Goal: Find specific page/section: Locate a particular part of the current website

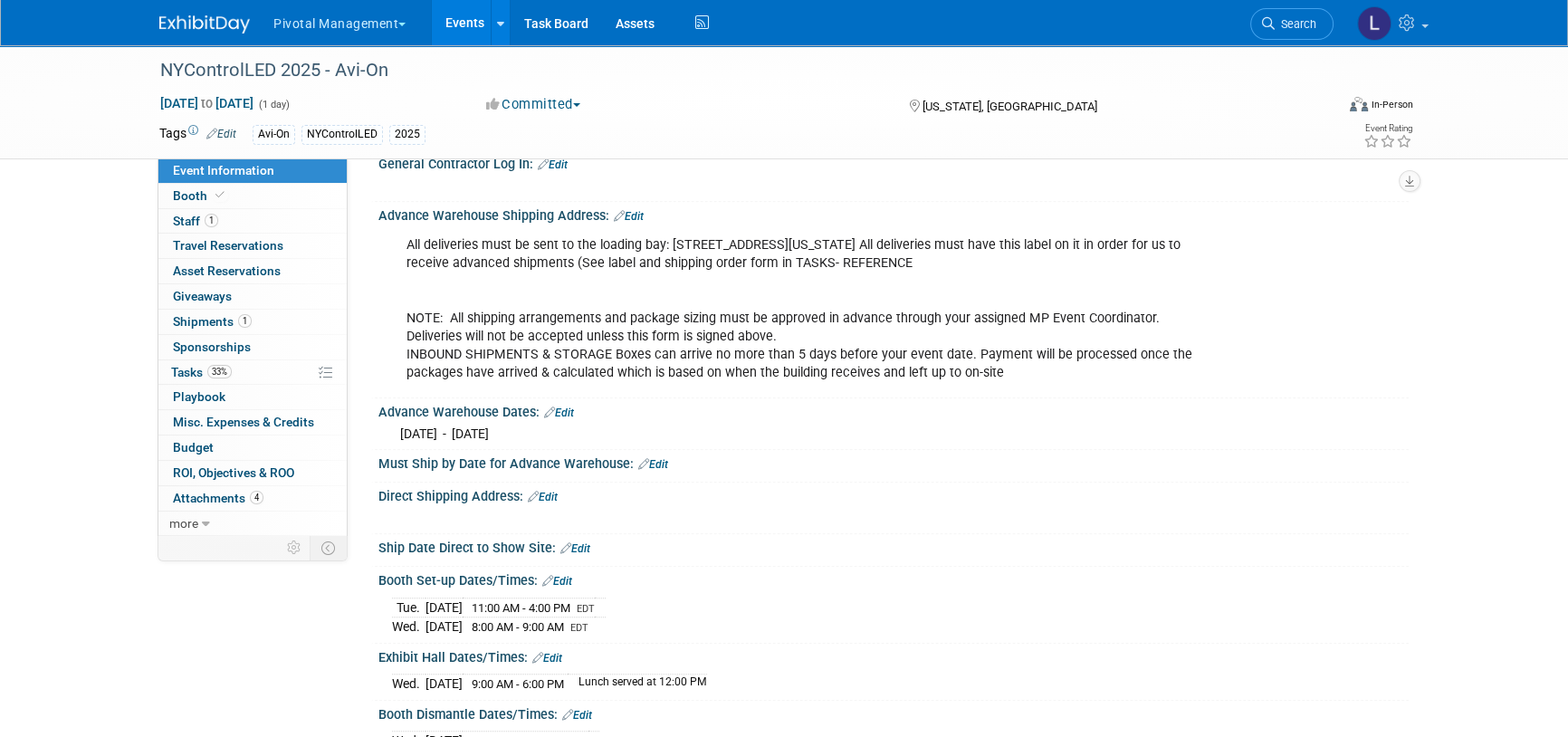
click at [1275, 43] on li "Search" at bounding box center [1291, 21] width 83 height 44
click at [1276, 36] on link "Search" at bounding box center [1291, 24] width 83 height 32
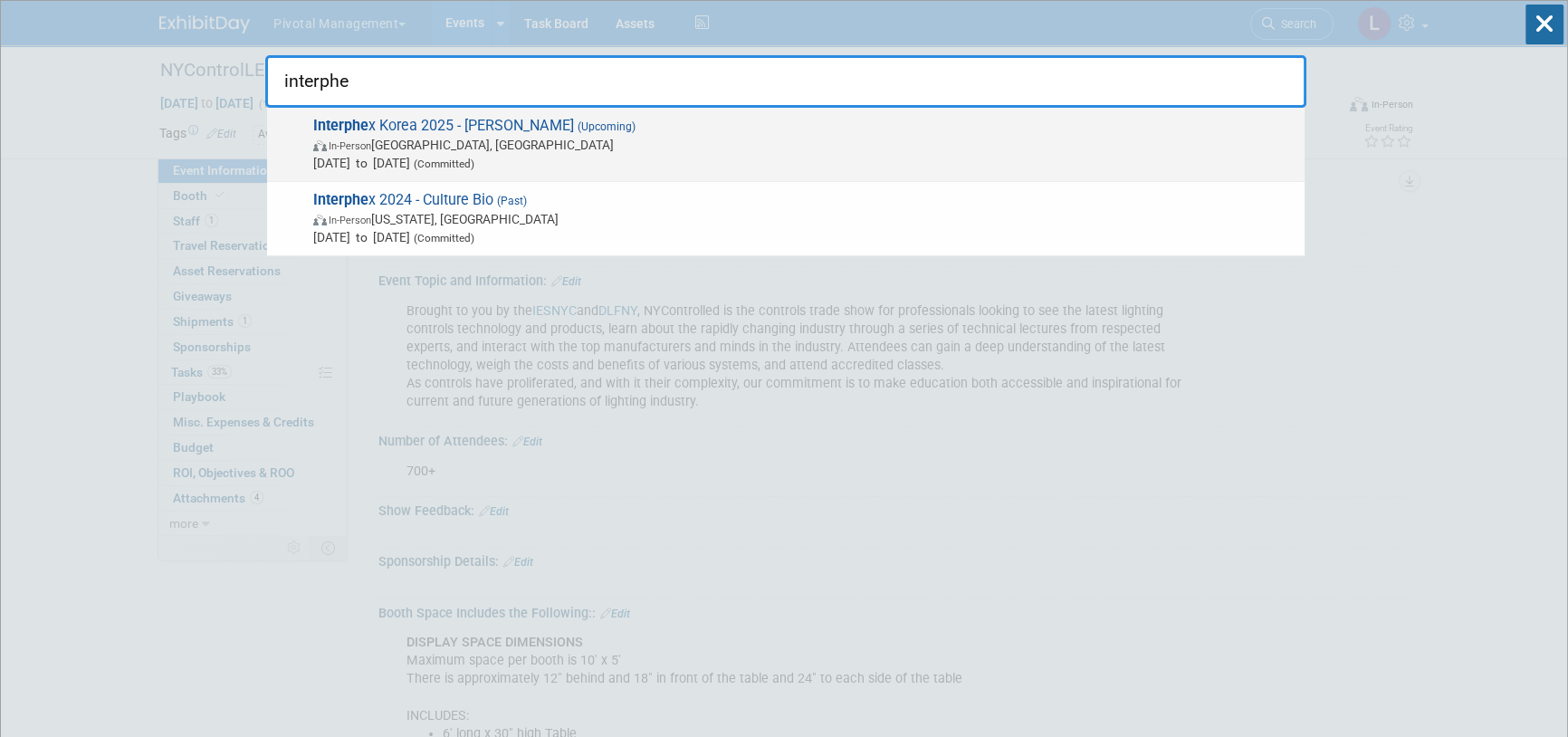
type input "interphe"
click at [503, 136] on span "In-Person Seoul, South Korea" at bounding box center [804, 144] width 982 height 18
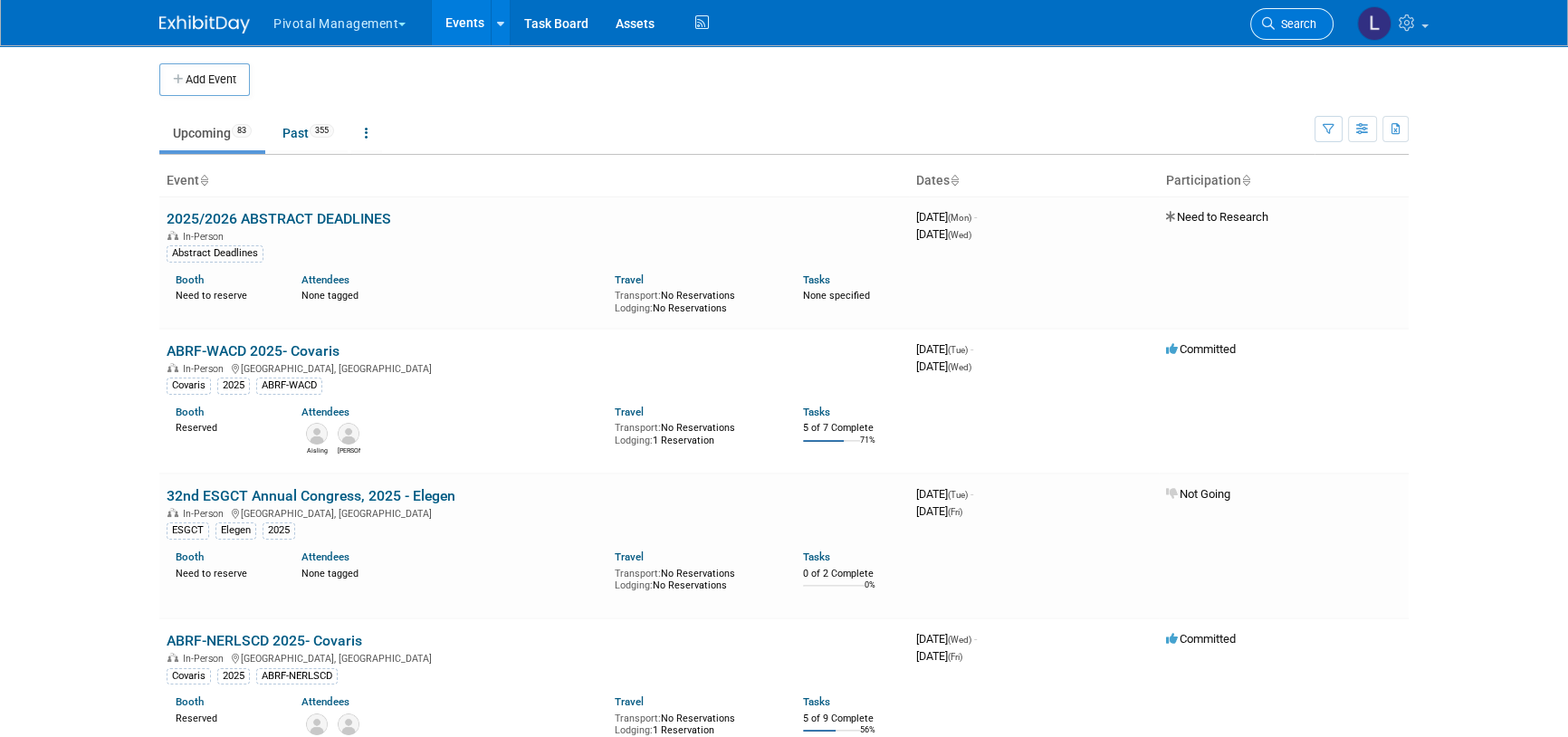
click at [1313, 24] on span "Search" at bounding box center [1295, 23] width 42 height 14
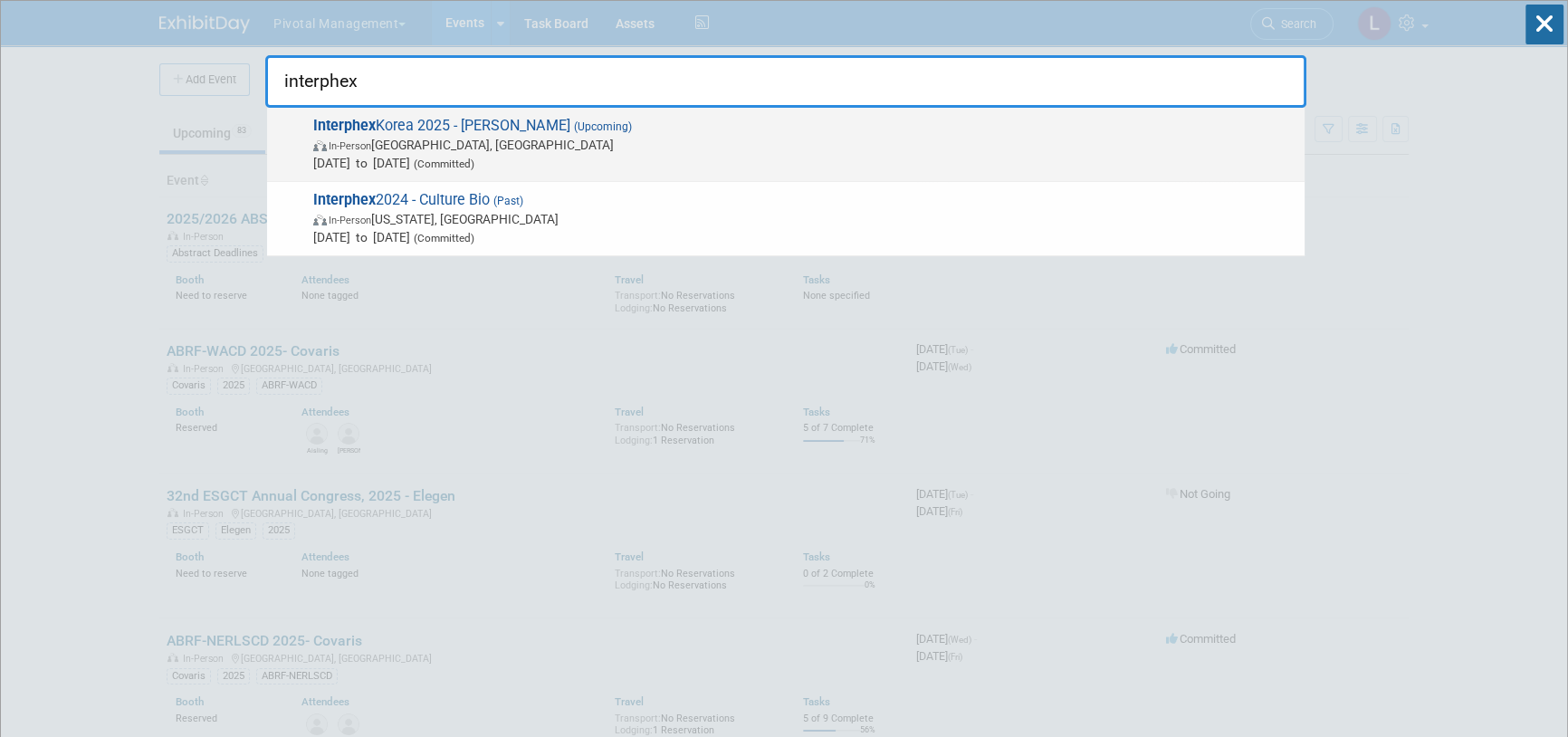
type input "interphex"
click at [368, 143] on span "In-Person" at bounding box center [350, 146] width 43 height 12
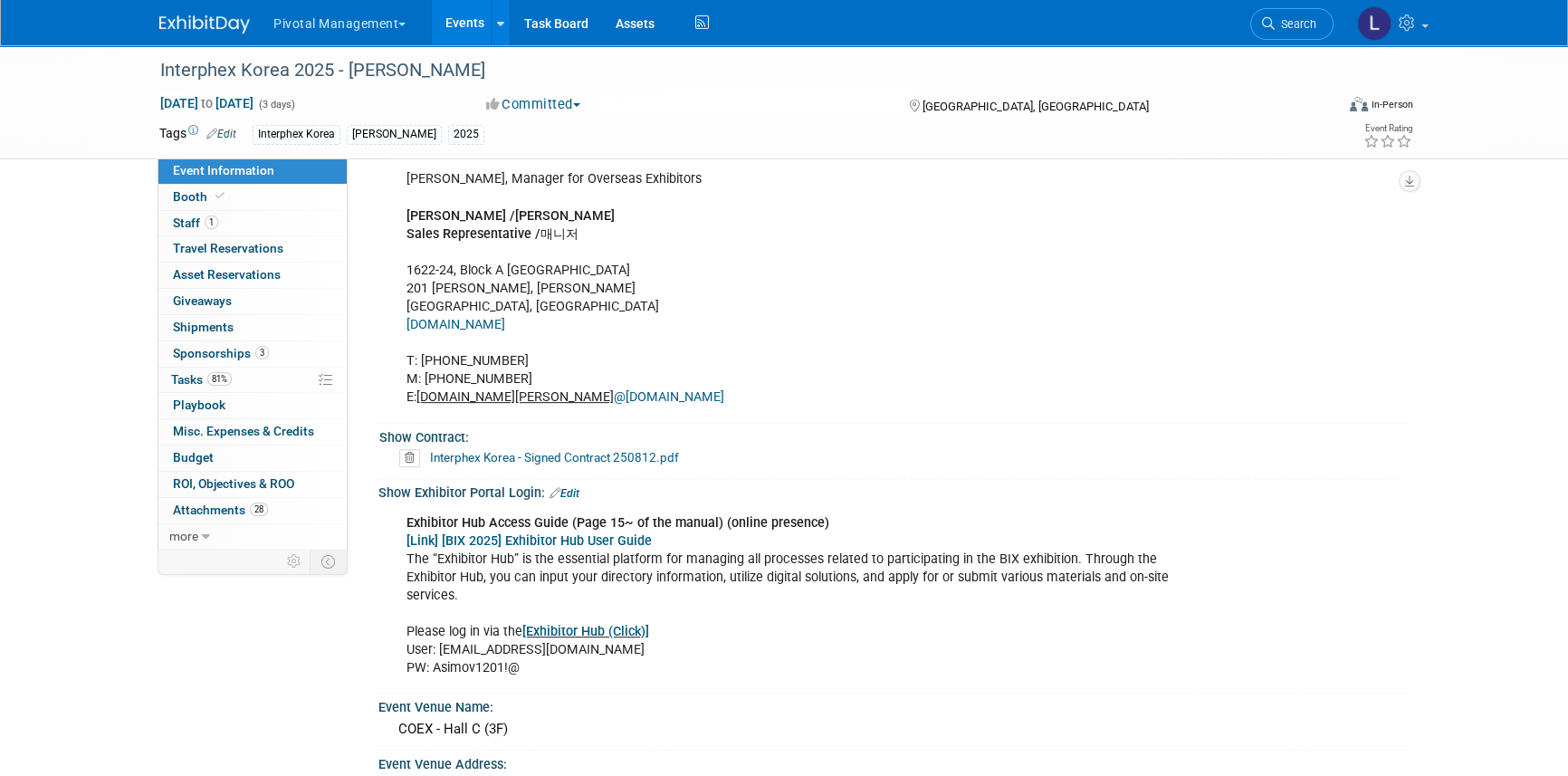
scroll to position [960, 0]
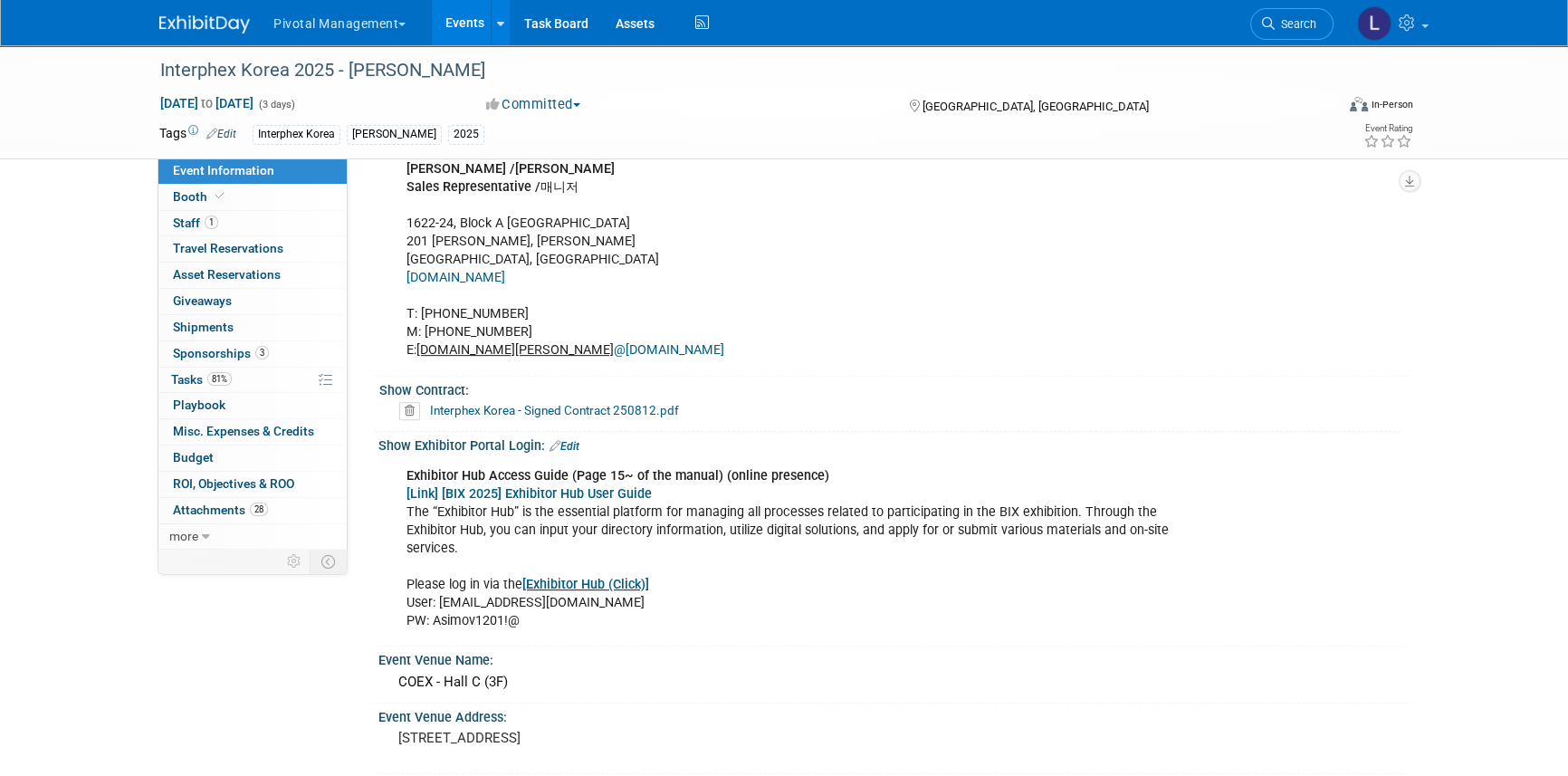
click at [604, 486] on link "[Link] [BIX 2025] Exhibitor Hub User Guide" at bounding box center [529, 494] width 246 height 15
click at [580, 577] on link "[Exhibitor Hub (Click)]" at bounding box center [586, 584] width 127 height 15
